Goal: Task Accomplishment & Management: Use online tool/utility

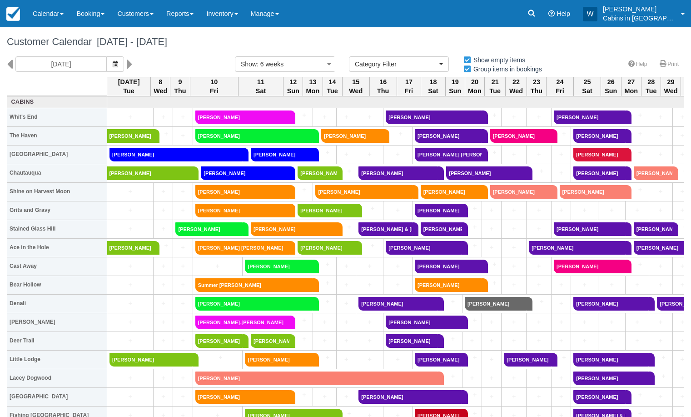
select select
click at [192, 18] on link "Reports" at bounding box center [180, 13] width 40 height 27
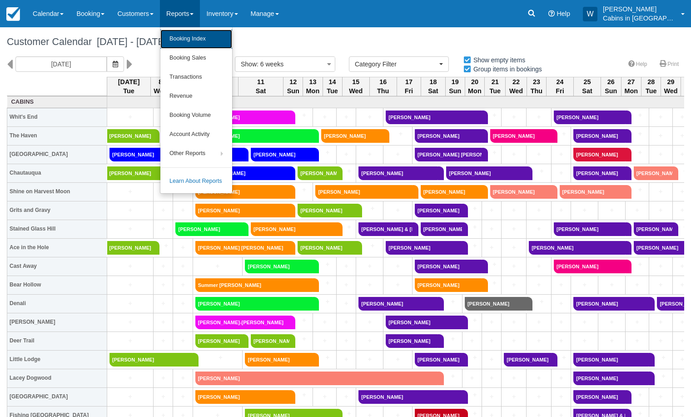
click at [191, 35] on link "Booking Index" at bounding box center [196, 39] width 72 height 19
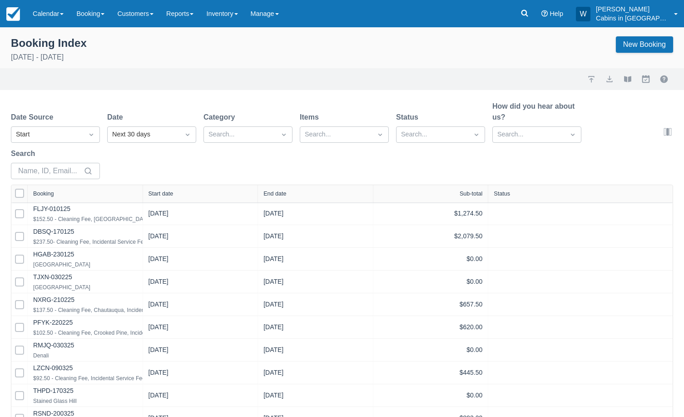
select select "25"
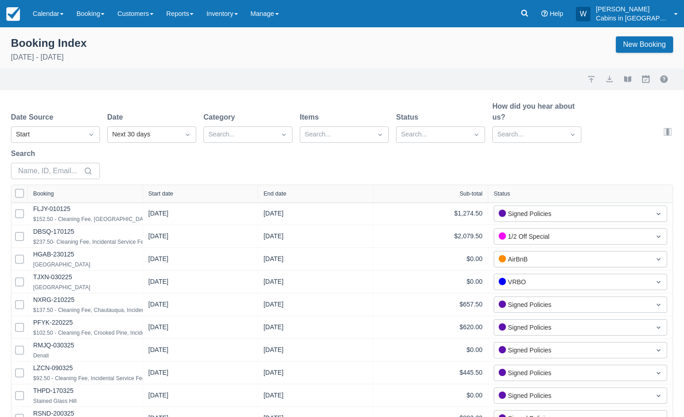
select select "25"
click at [95, 134] on icon "Dropdown icon" at bounding box center [91, 134] width 9 height 9
click at [91, 147] on div "Created Start End In Progress" at bounding box center [55, 183] width 89 height 74
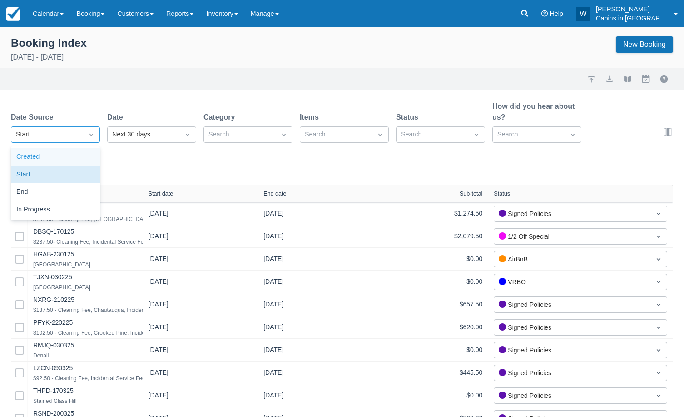
click at [79, 157] on div "Created" at bounding box center [55, 157] width 89 height 18
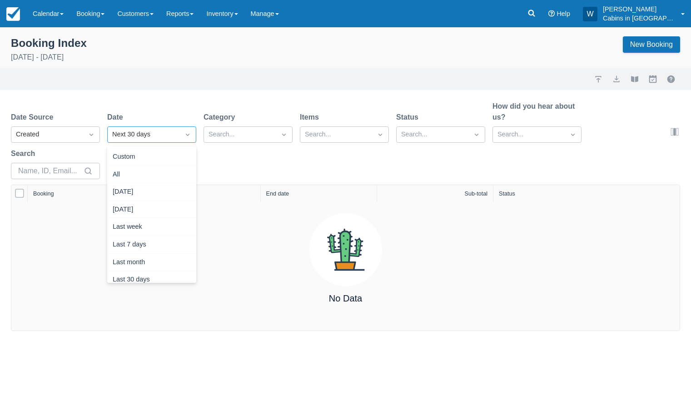
click at [146, 132] on div "Next 30 days" at bounding box center [143, 135] width 63 height 10
click at [145, 188] on div "[DATE]" at bounding box center [151, 192] width 89 height 18
click at [147, 183] on div "Date Source Created Date Today Category Search... Items Search... Status Search…" at bounding box center [340, 143] width 658 height 84
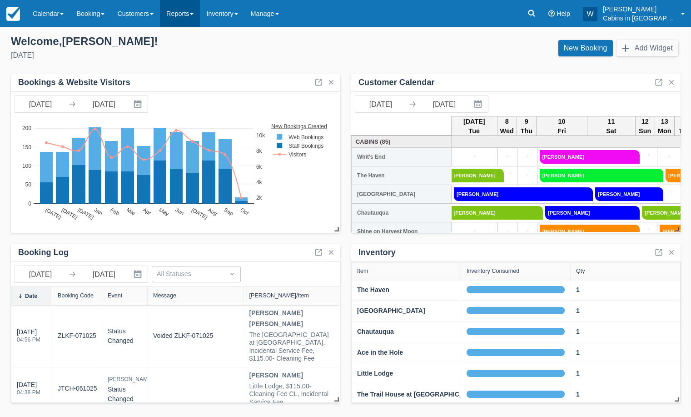
click at [197, 15] on link "Reports" at bounding box center [180, 13] width 40 height 27
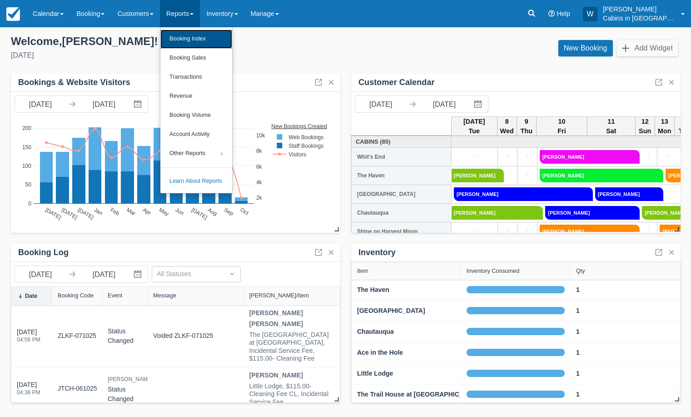
click at [197, 37] on link "Booking Index" at bounding box center [196, 39] width 72 height 19
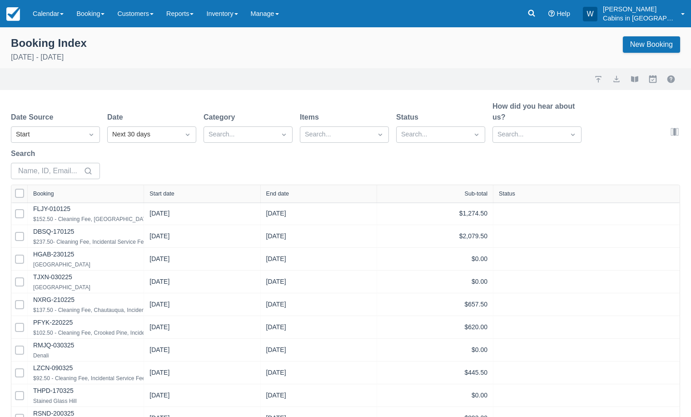
select select "25"
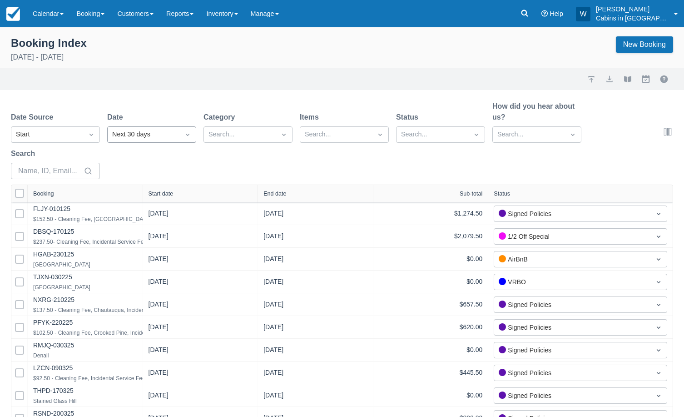
click at [143, 131] on div "Next 30 days" at bounding box center [143, 135] width 63 height 10
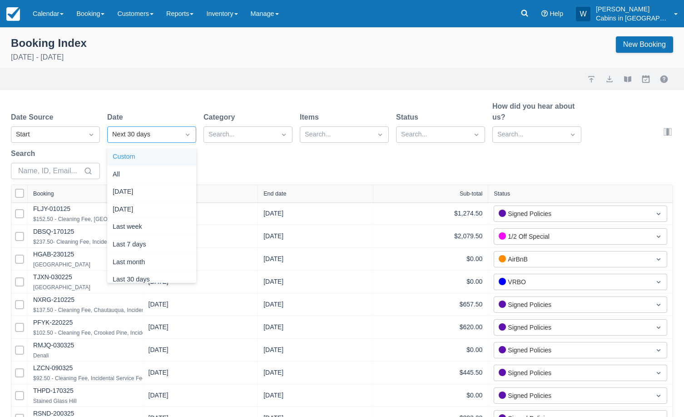
click at [136, 159] on div "Custom" at bounding box center [151, 157] width 89 height 18
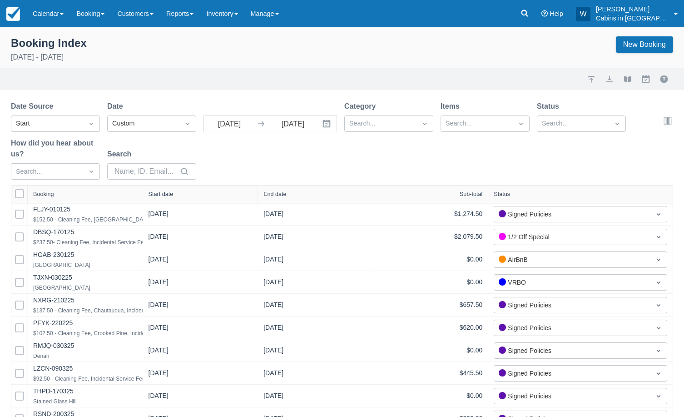
select select "25"
click at [225, 125] on input "[DATE]" at bounding box center [229, 123] width 51 height 16
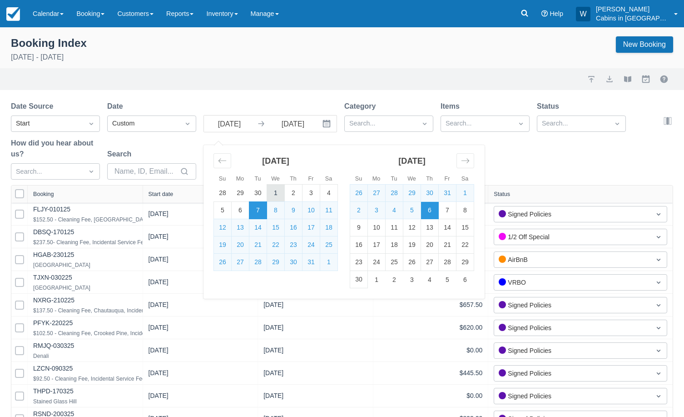
click at [279, 189] on td "1" at bounding box center [276, 193] width 18 height 17
type input "10/01/25"
select select "25"
click at [315, 259] on td "31" at bounding box center [312, 262] width 18 height 17
type input "10/31/25"
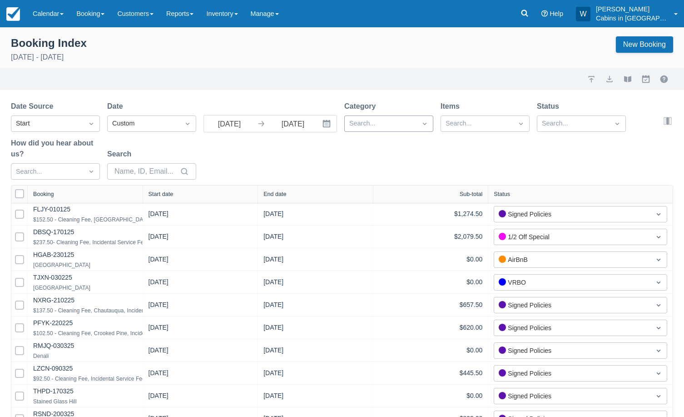
select select "25"
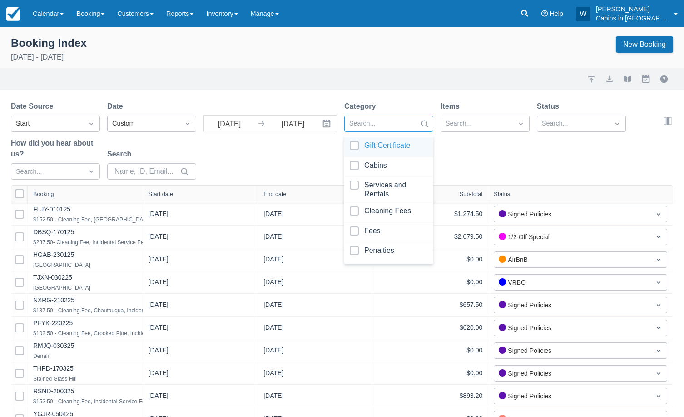
click at [382, 122] on div at bounding box center [380, 124] width 63 height 12
click at [357, 163] on div at bounding box center [389, 167] width 78 height 12
select select "25"
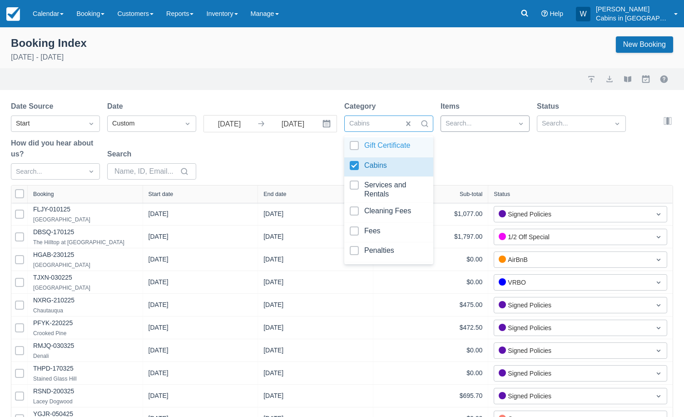
click at [454, 122] on div at bounding box center [477, 124] width 63 height 12
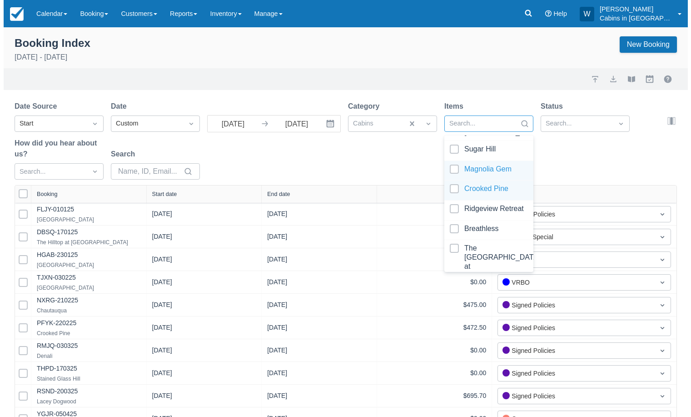
scroll to position [347, 0]
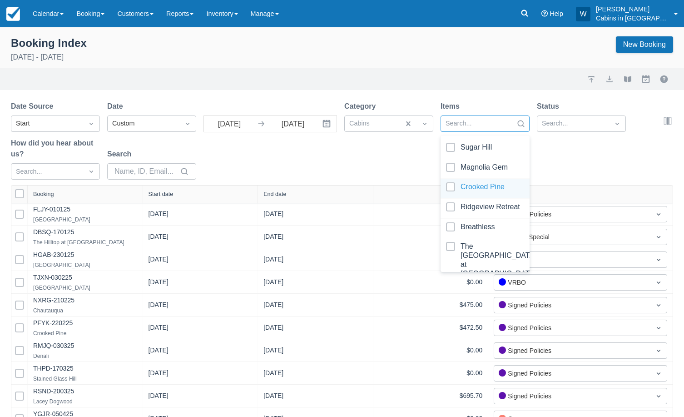
click at [451, 183] on div at bounding box center [485, 188] width 78 height 12
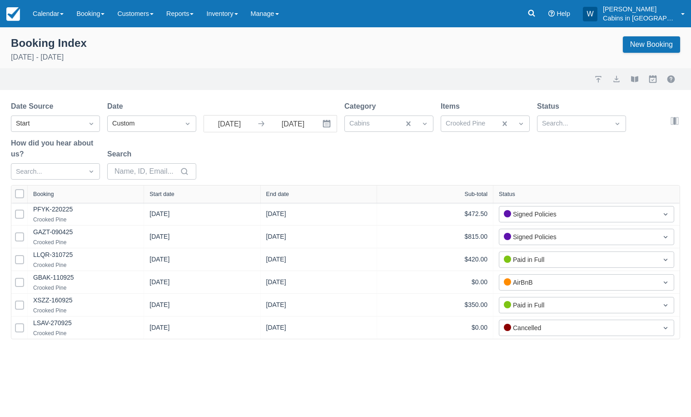
click at [358, 173] on div "Date Source Start Date Custom 10/01/25 Navigate forward to interact with the ca…" at bounding box center [340, 143] width 658 height 84
click at [249, 124] on input "10/01/25" at bounding box center [229, 123] width 51 height 16
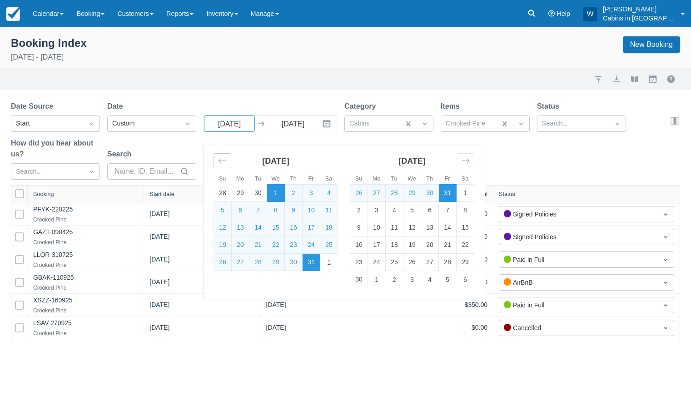
click at [222, 163] on icon "Move backward to switch to the previous month." at bounding box center [222, 160] width 9 height 9
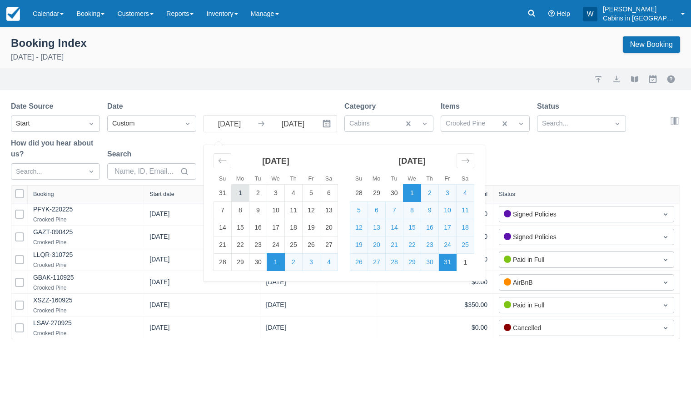
click at [244, 191] on td "1" at bounding box center [241, 193] width 18 height 17
type input "09/01/25"
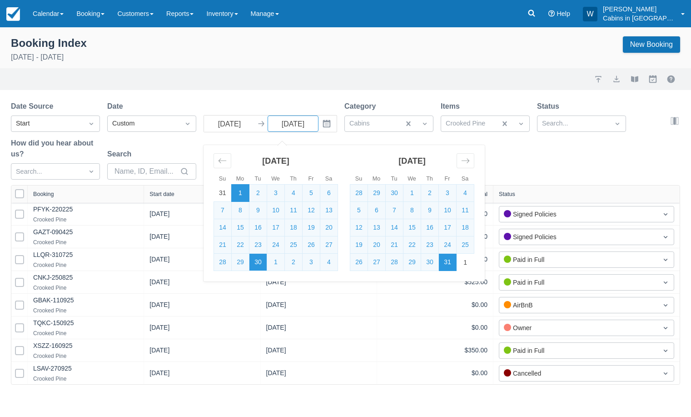
click at [264, 262] on td "30" at bounding box center [258, 262] width 18 height 17
type input "09/30/25"
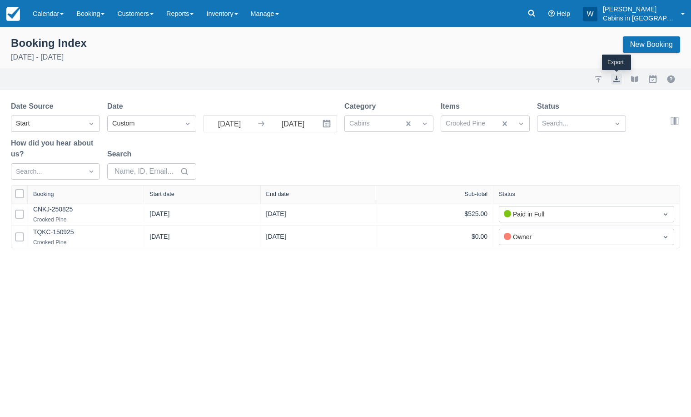
click at [617, 76] on button "export" at bounding box center [616, 79] width 11 height 11
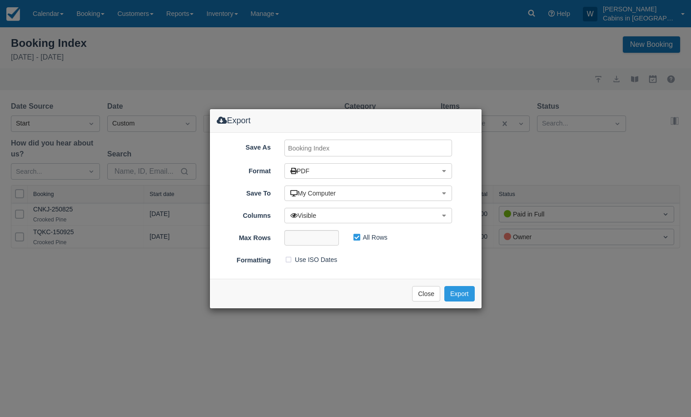
click at [311, 147] on input "Save As" at bounding box center [368, 148] width 168 height 17
type input "Crooked Pine, SEPT 2025"
click at [462, 293] on button "Export" at bounding box center [459, 293] width 30 height 15
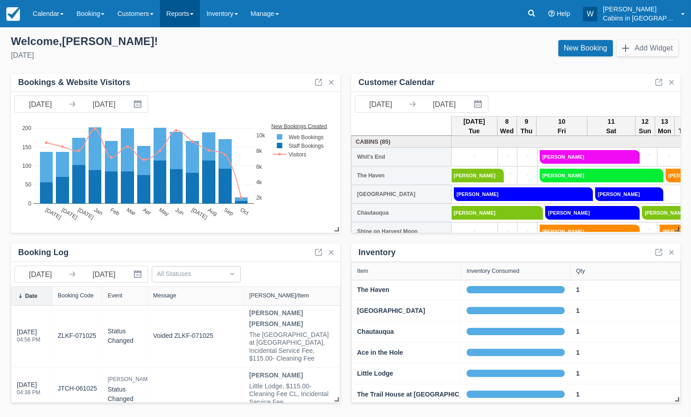
click at [194, 15] on span at bounding box center [192, 14] width 4 height 2
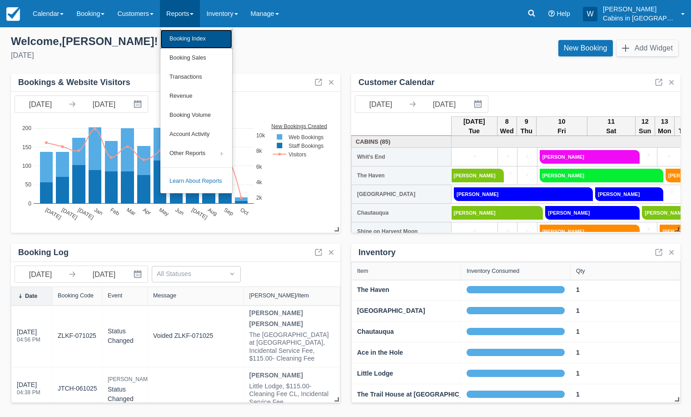
click at [196, 35] on link "Booking Index" at bounding box center [196, 39] width 72 height 19
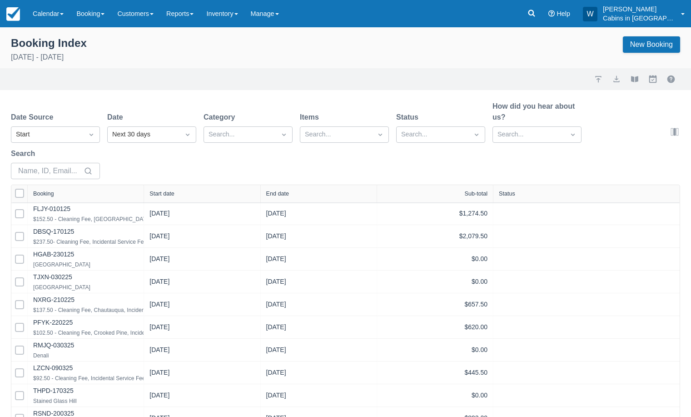
select select "25"
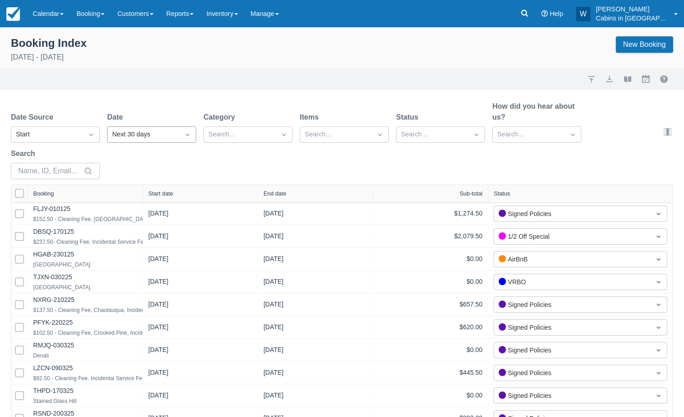
click at [130, 131] on div "Next 30 days" at bounding box center [143, 135] width 63 height 10
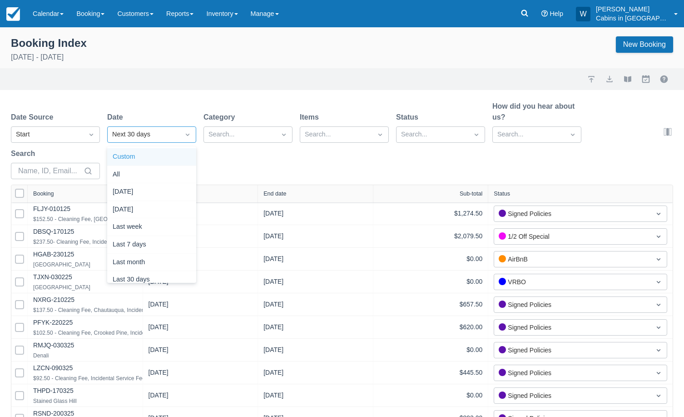
click at [142, 158] on div "Custom" at bounding box center [151, 157] width 89 height 18
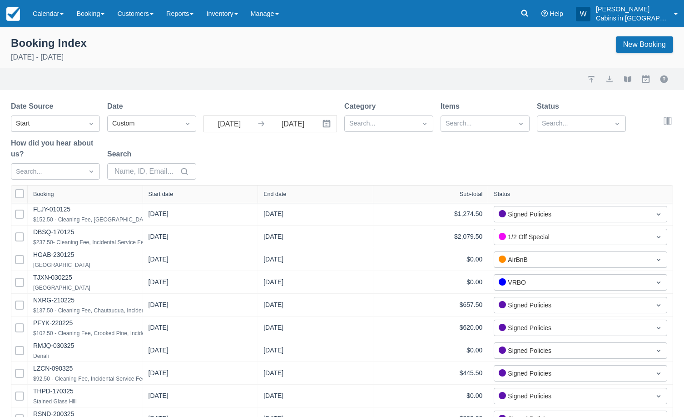
select select "25"
click at [240, 125] on input "[DATE]" at bounding box center [229, 123] width 51 height 16
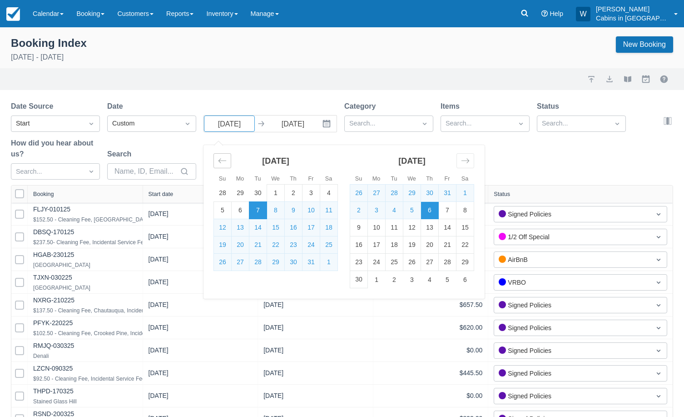
click at [216, 159] on div "Move backward to switch to the previous month." at bounding box center [223, 160] width 18 height 15
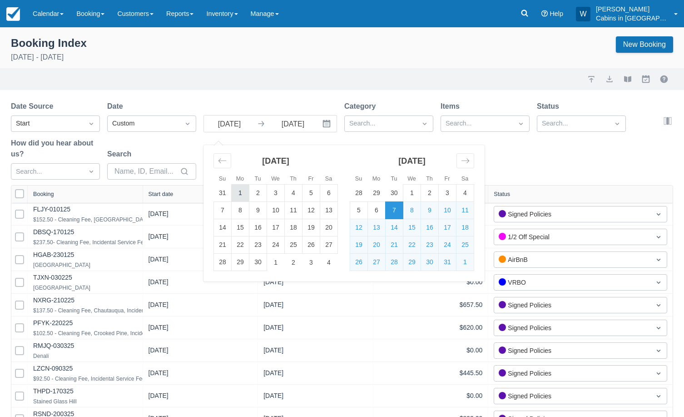
click at [235, 190] on td "1" at bounding box center [241, 193] width 18 height 17
type input "09/01/25"
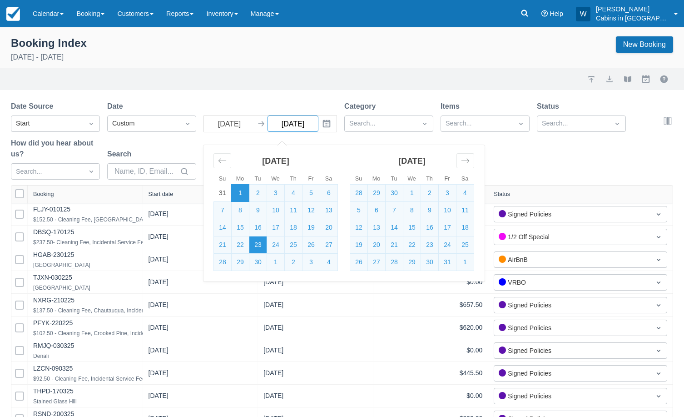
select select "25"
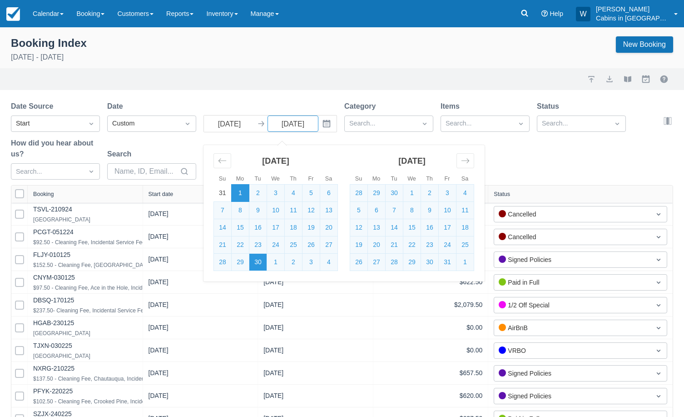
click at [254, 259] on td "30" at bounding box center [258, 262] width 18 height 17
type input "09/30/25"
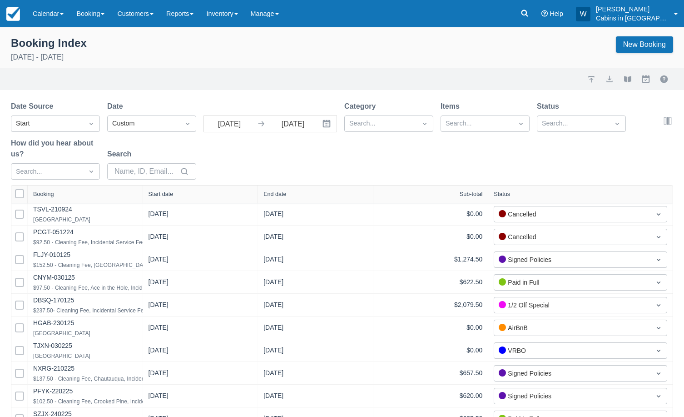
select select "25"
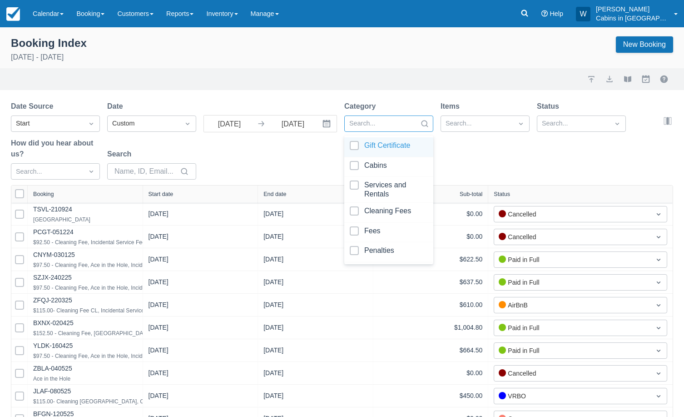
click at [369, 121] on div at bounding box center [380, 124] width 63 height 12
click at [353, 163] on div at bounding box center [389, 167] width 78 height 12
select select "25"
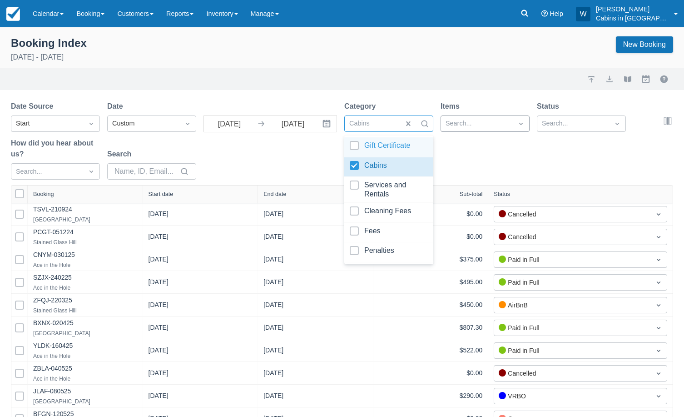
click at [455, 125] on div at bounding box center [477, 124] width 63 height 12
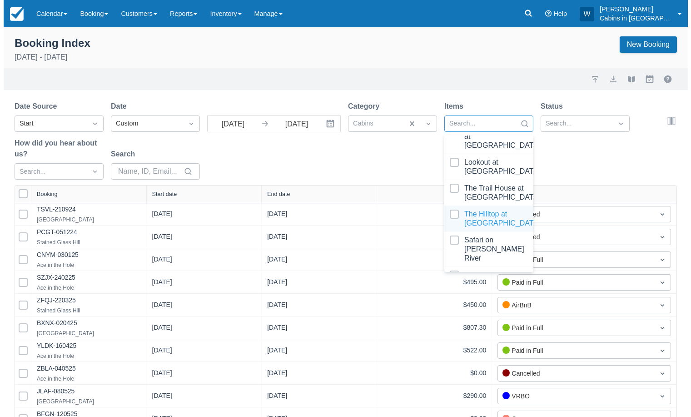
scroll to position [476, 0]
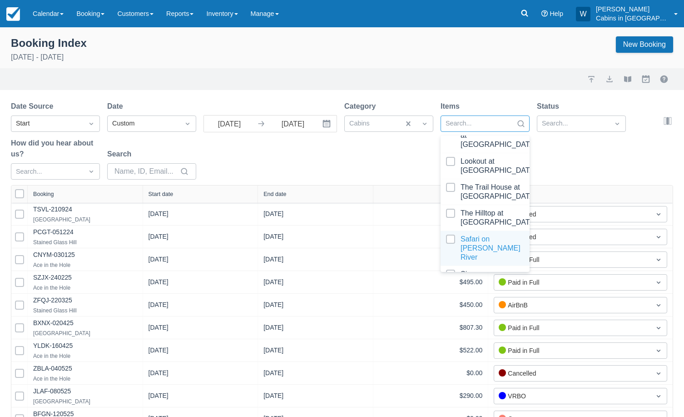
click at [453, 234] on div at bounding box center [485, 247] width 78 height 27
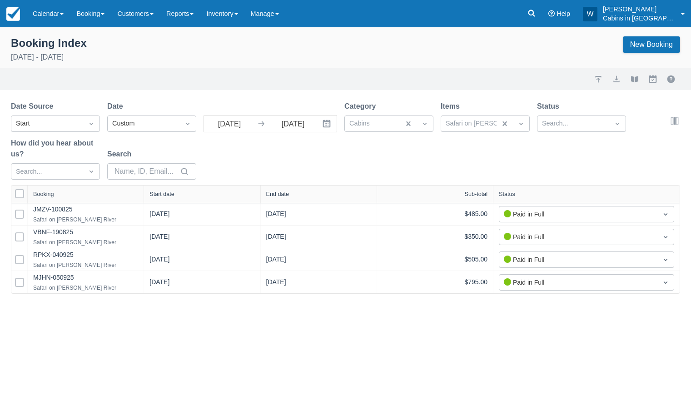
click at [387, 146] on div "Date Source Start Date Custom 09/01/25 Navigate forward to interact with the ca…" at bounding box center [340, 143] width 658 height 84
click at [58, 17] on link "Calendar" at bounding box center [48, 13] width 44 height 27
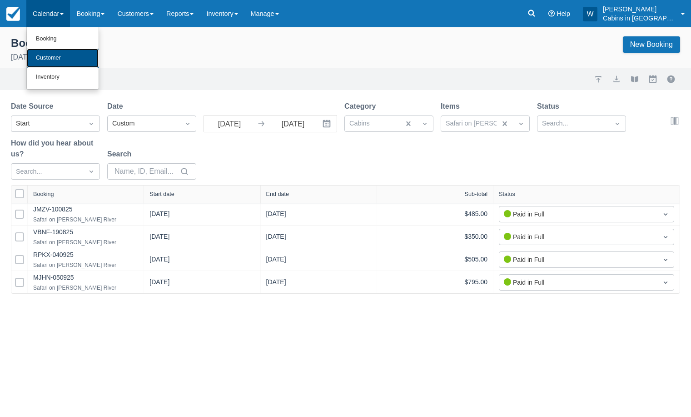
click at [64, 59] on link "Customer" at bounding box center [63, 58] width 72 height 19
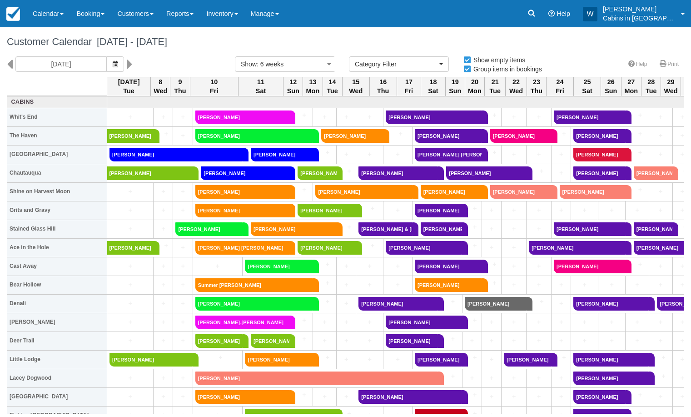
select select
